Goal: Transaction & Acquisition: Purchase product/service

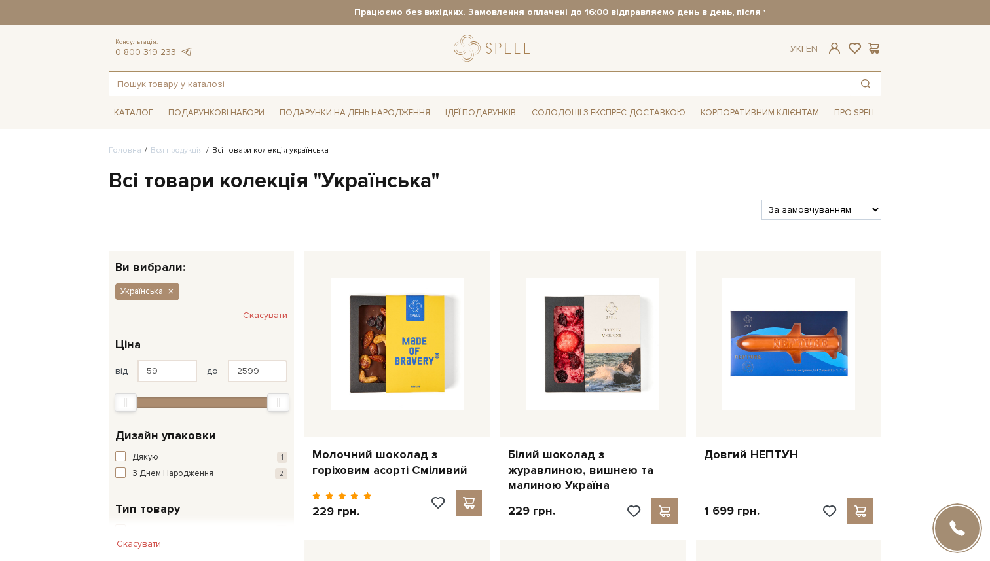
click at [278, 83] on input "text" at bounding box center [479, 84] width 741 height 24
paste input "Набір Вигук серця"
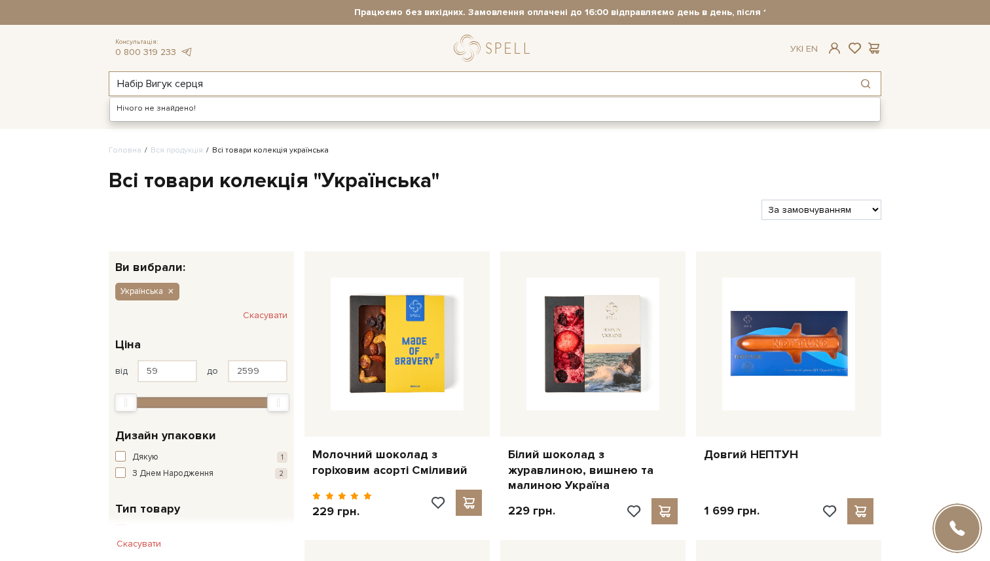
click at [253, 84] on input "Набір Вигук серця" at bounding box center [479, 84] width 741 height 24
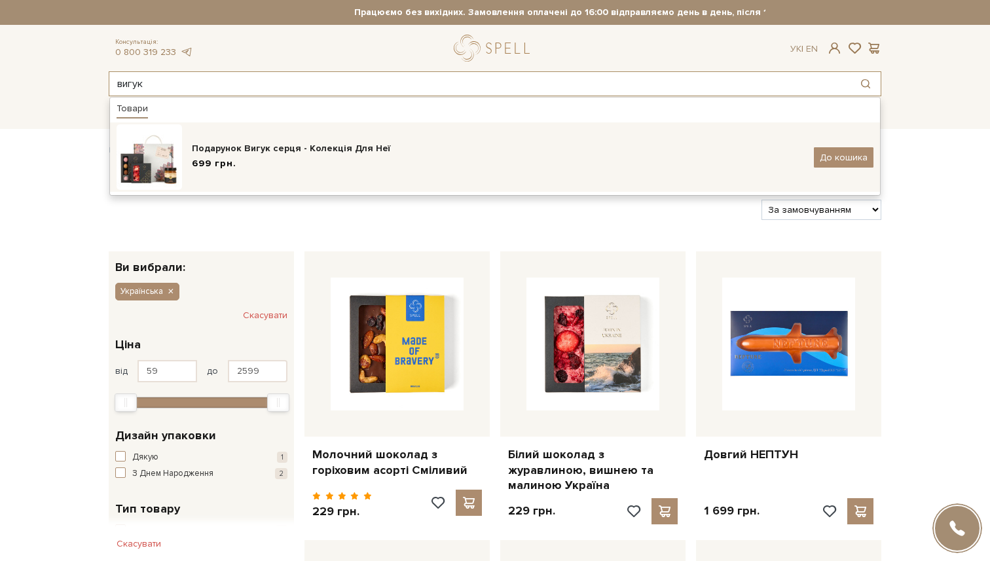
type input "вигук"
click at [289, 139] on div "Подарунок Вигук серця - Колекція Для Неї 699 грн. До кошика" at bounding box center [495, 156] width 757 height 65
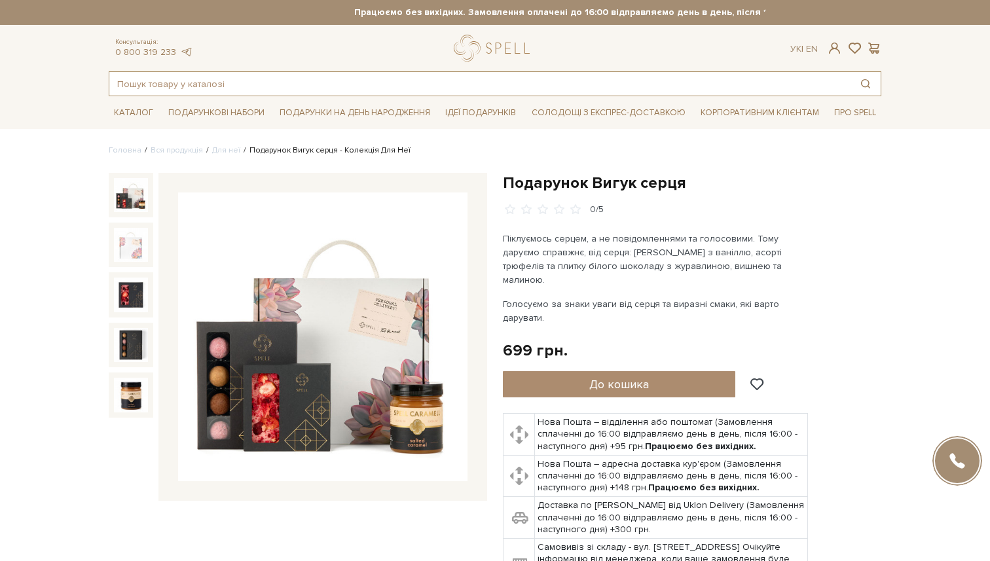
click at [346, 86] on input "text" at bounding box center [479, 84] width 741 height 24
paste input "Набір Новий початок"
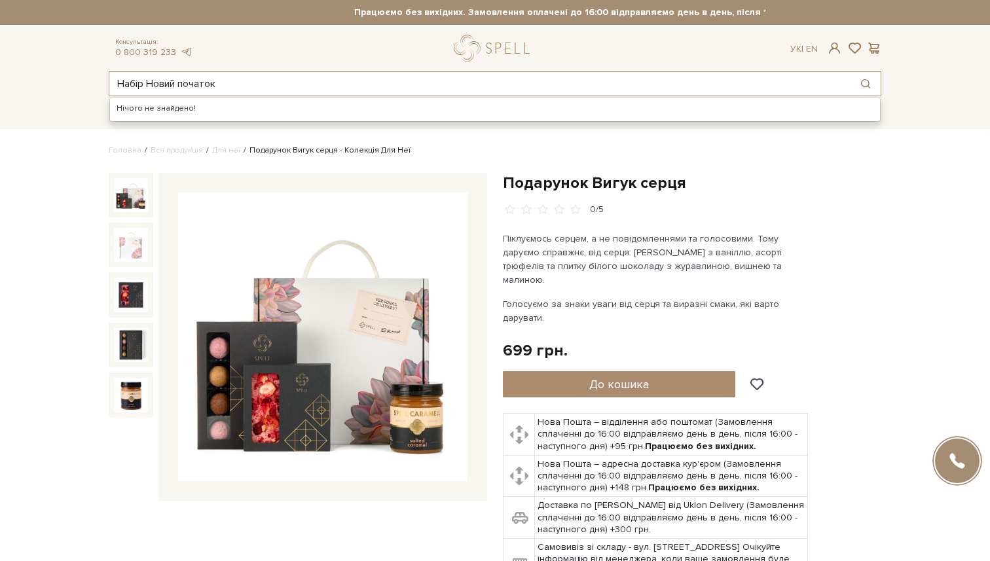
drag, startPoint x: 147, startPoint y: 82, endPoint x: 42, endPoint y: 77, distance: 104.9
click at [42, 77] on header "Працюємо без вихідних. Замовлення оплачені до 16:00 відправляємо день в день, п…" at bounding box center [495, 48] width 990 height 96
type input "Новий початок"
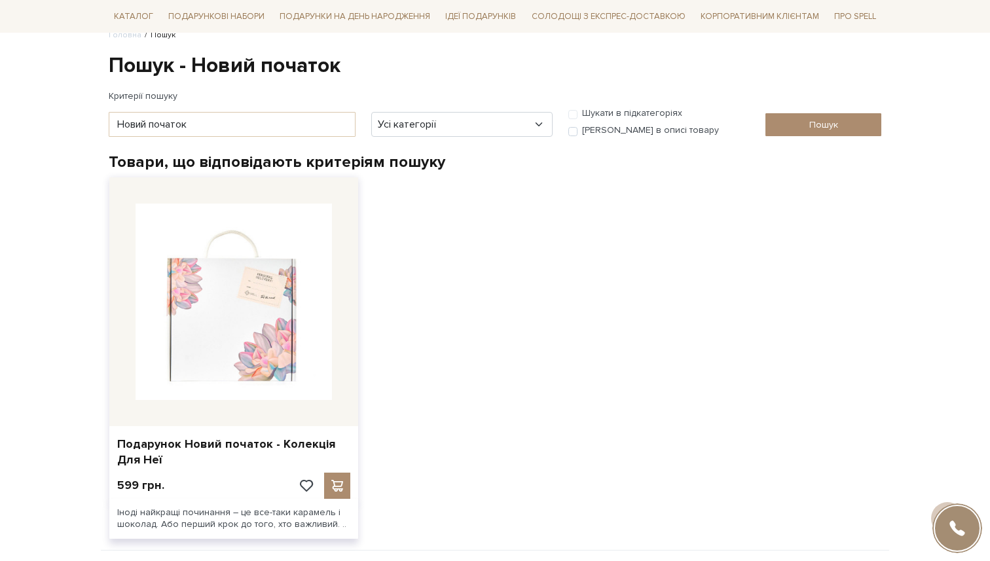
scroll to position [117, 0]
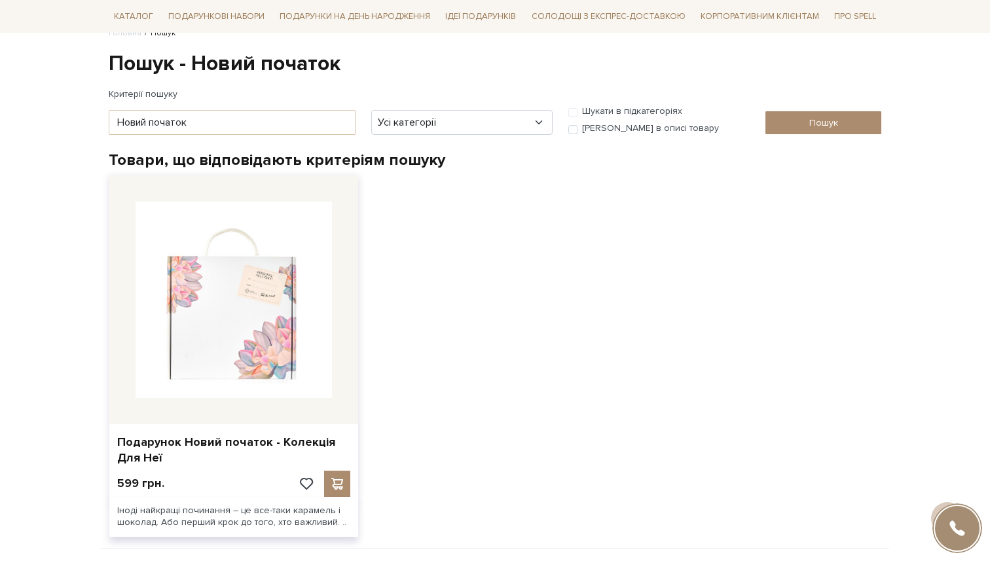
click at [271, 308] on img at bounding box center [234, 300] width 196 height 196
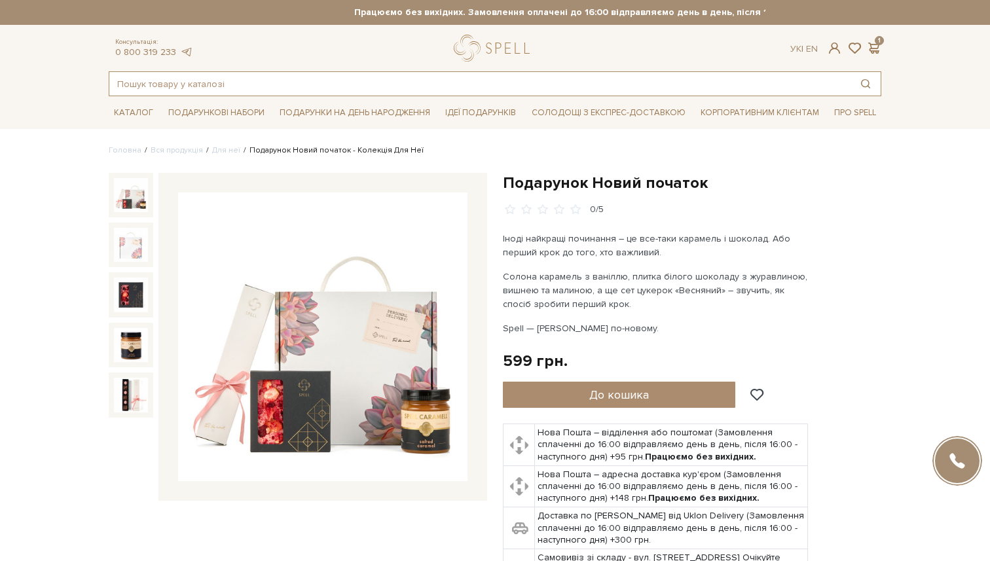
click at [281, 82] on input "text" at bounding box center [479, 84] width 741 height 24
paste input "Набір Корпоративний супер-герой"
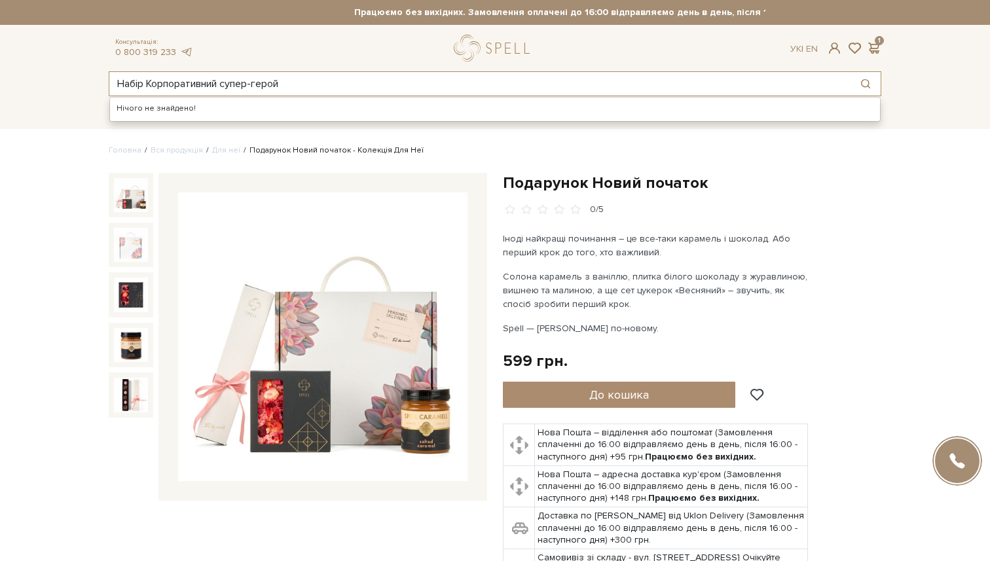
drag, startPoint x: 149, startPoint y: 86, endPoint x: 91, endPoint y: 86, distance: 58.3
click at [91, 86] on header "Працюємо без вихідних. Замовлення оплачені до 16:00 відправляємо день в день, п…" at bounding box center [495, 48] width 990 height 96
type input "Корпоративний супер-герой"
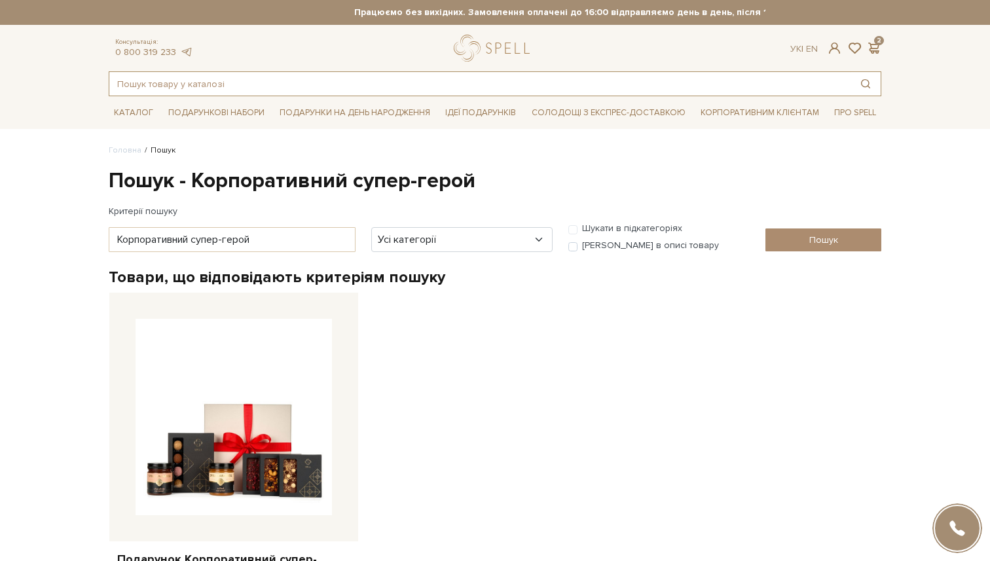
click at [312, 82] on input "text" at bounding box center [479, 84] width 741 height 24
paste input "Набір Розцвіт"
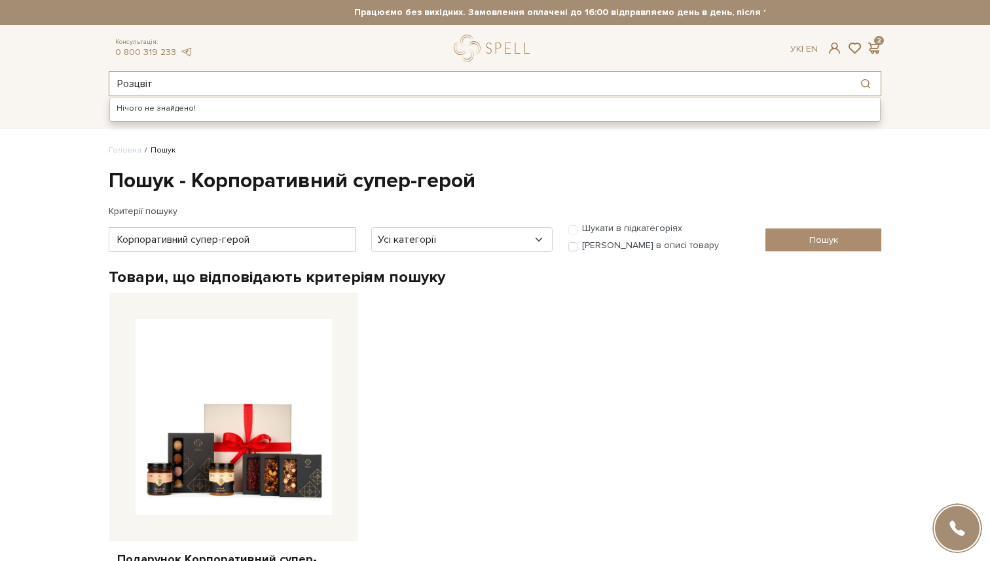
drag, startPoint x: 130, startPoint y: 84, endPoint x: 99, endPoint y: 81, distance: 30.9
click at [99, 81] on header "Працюємо без вихідних. Замовлення оплачені до 16:00 відправляємо день в день, п…" at bounding box center [495, 48] width 990 height 96
type input "Розцвіт"
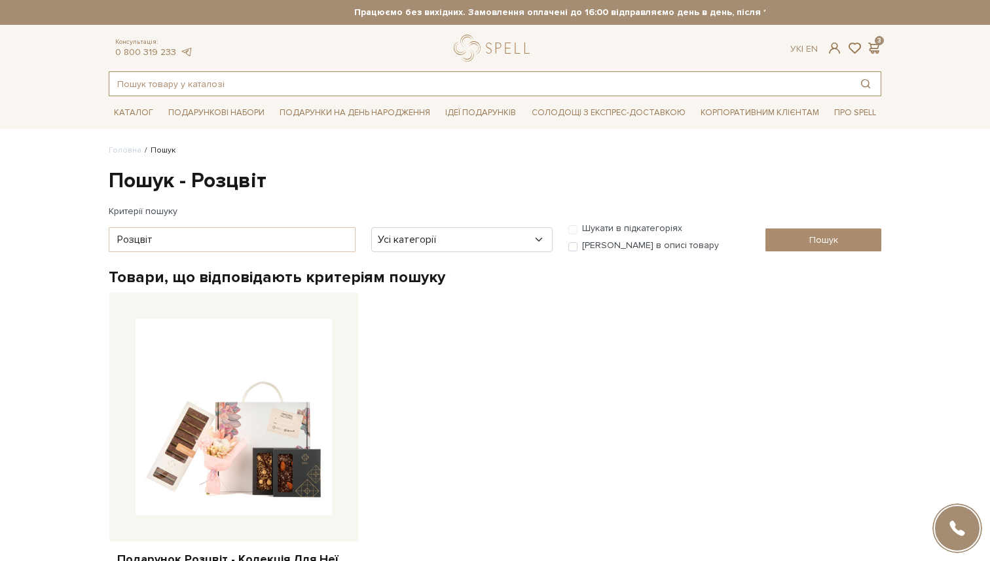
click at [365, 79] on input "text" at bounding box center [479, 84] width 741 height 24
paste input "Набір З гори у долину"
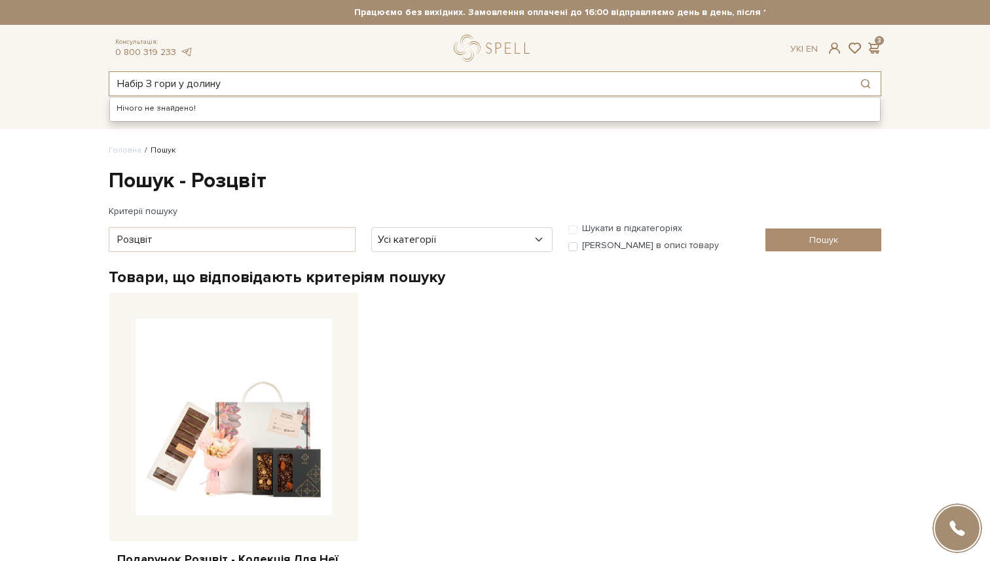
drag, startPoint x: 148, startPoint y: 82, endPoint x: 75, endPoint y: 88, distance: 73.6
click at [75, 88] on header "Працюємо без вихідних. Замовлення оплачені до 16:00 відправляємо день в день, п…" at bounding box center [495, 48] width 990 height 96
type input "З гори у долину"
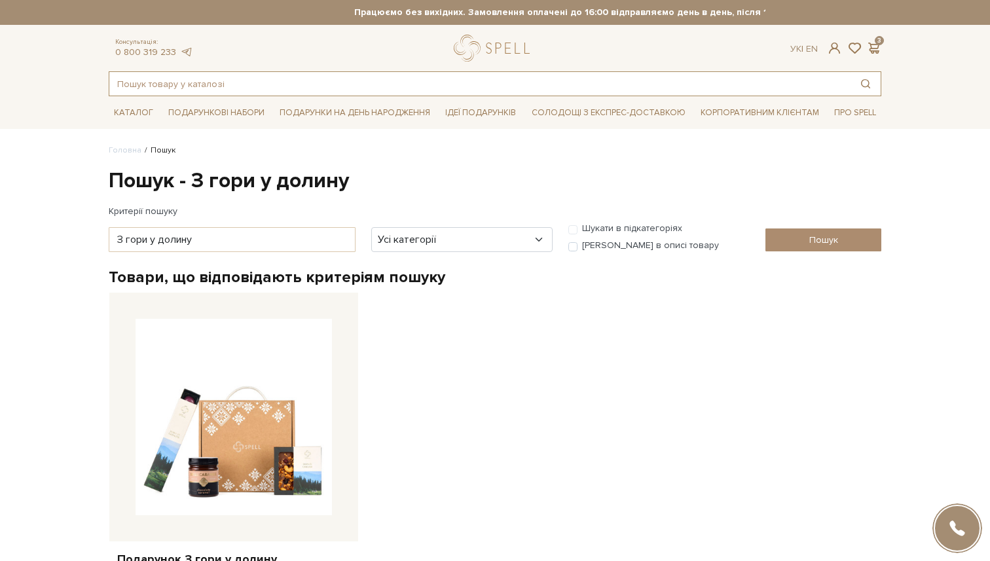
click at [310, 74] on input "text" at bounding box center [479, 84] width 741 height 24
paste input "Набір Сяюча зірка"
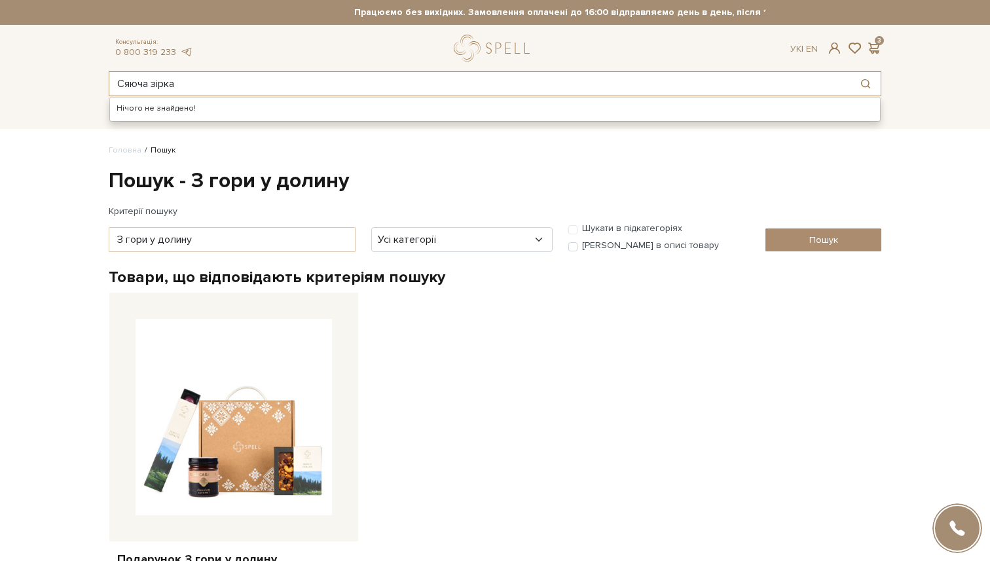
drag, startPoint x: 147, startPoint y: 83, endPoint x: 89, endPoint y: 86, distance: 58.3
click at [89, 86] on header "Працюємо без вихідних. Замовлення оплачені до 16:00 відправляємо день в день, п…" at bounding box center [495, 48] width 990 height 96
type input "Сяюча зірка"
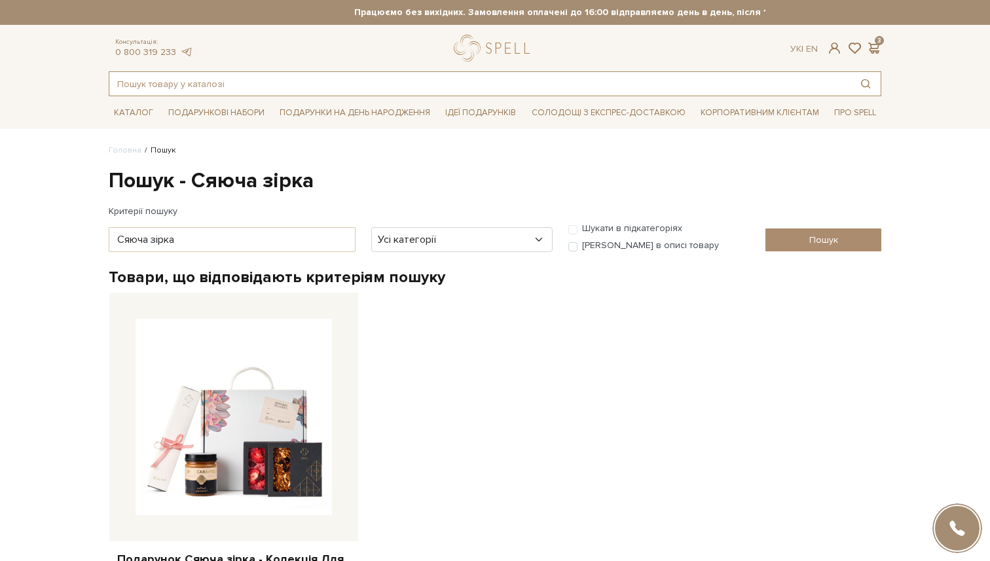
click at [240, 81] on input "text" at bounding box center [479, 84] width 741 height 24
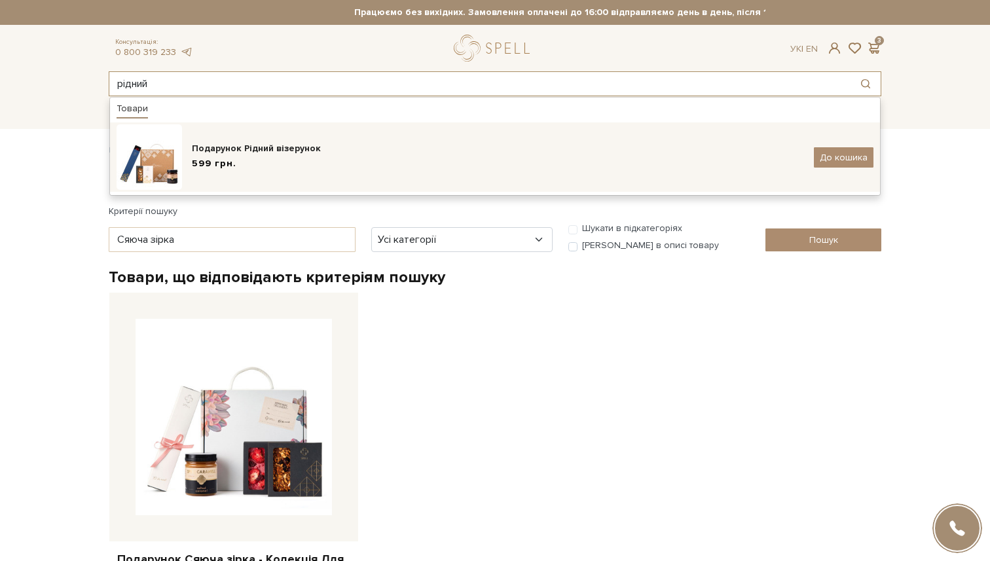
type input "рідний"
click at [226, 147] on div "Подарунок Рідний візерунок" at bounding box center [498, 148] width 612 height 13
